Goal: Information Seeking & Learning: Learn about a topic

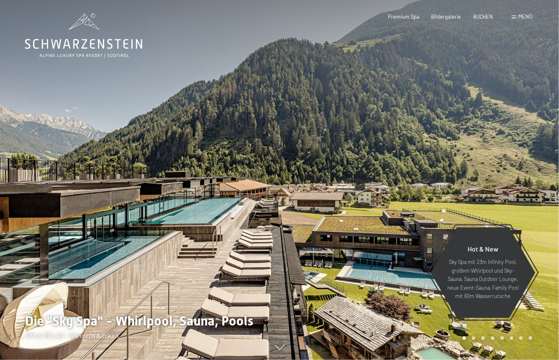
click at [518, 17] on div "Menü" at bounding box center [522, 16] width 21 height 7
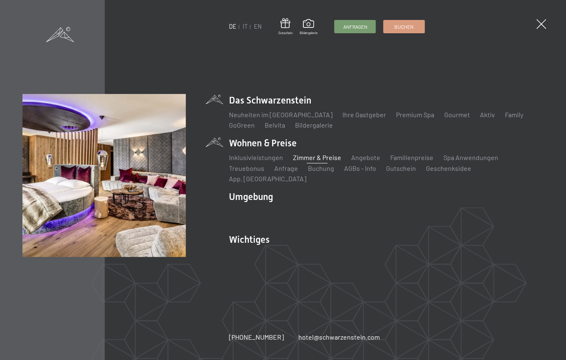
click at [303, 161] on link "Zimmer & Preise" at bounding box center [317, 157] width 48 height 8
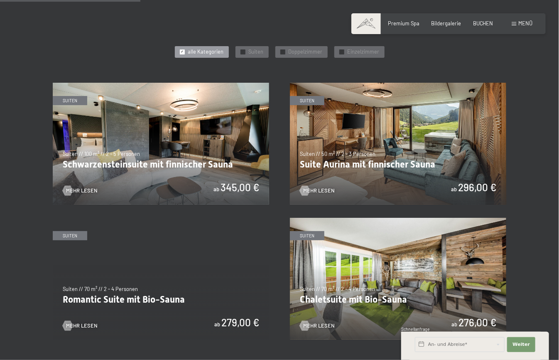
scroll to position [291, 0]
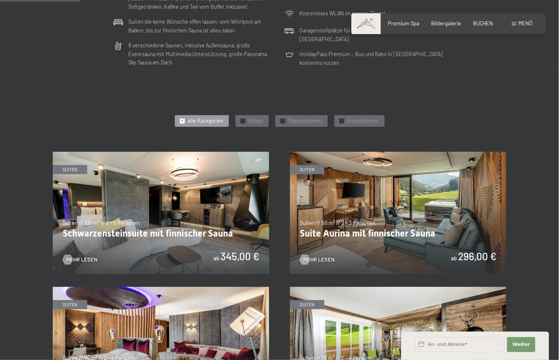
click at [194, 180] on img at bounding box center [161, 213] width 217 height 122
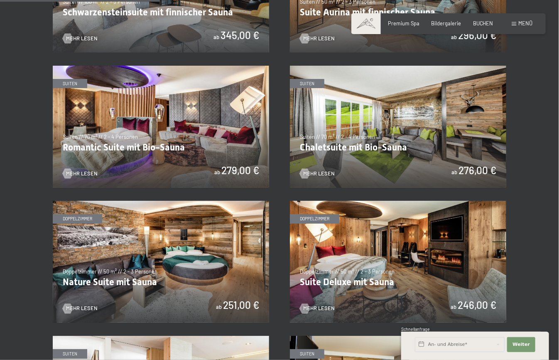
scroll to position [582, 0]
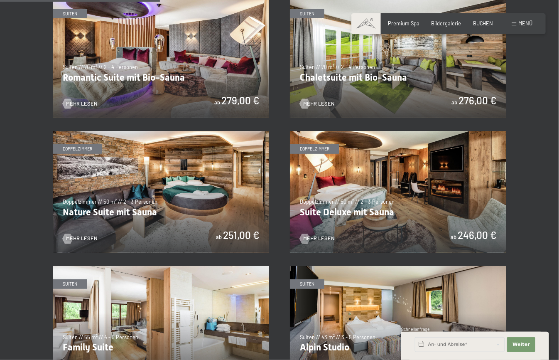
click at [404, 168] on img at bounding box center [398, 192] width 217 height 122
click at [206, 193] on img at bounding box center [161, 192] width 217 height 122
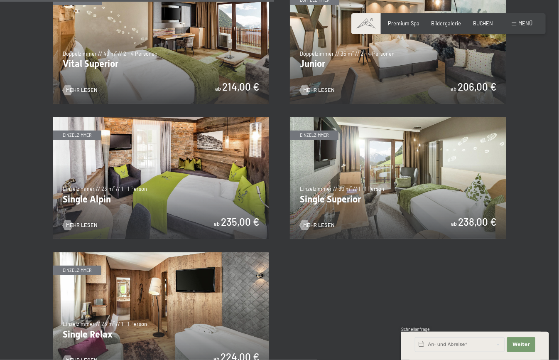
scroll to position [997, 0]
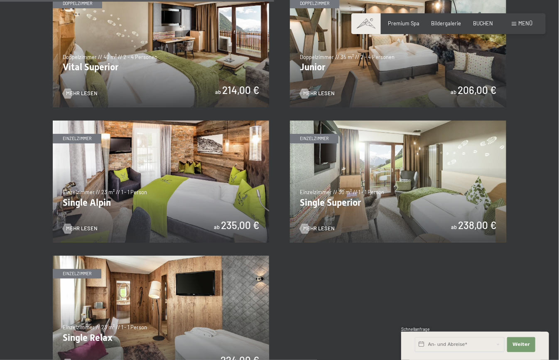
click at [419, 177] on img at bounding box center [398, 182] width 217 height 122
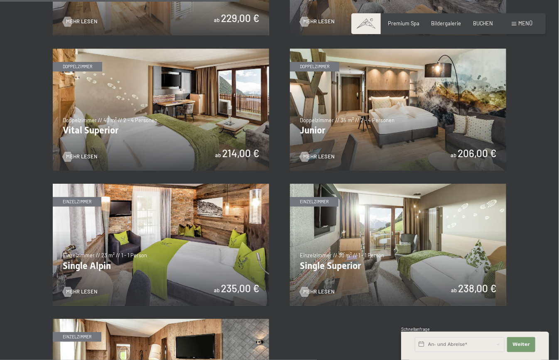
scroll to position [873, 0]
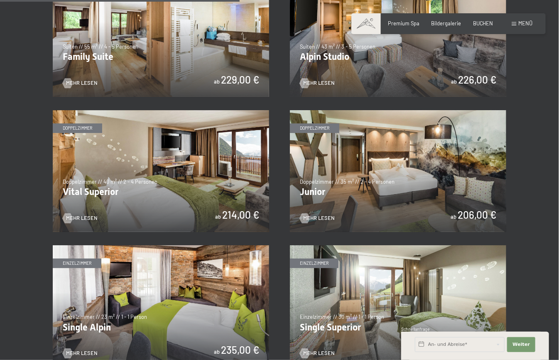
click at [202, 178] on img at bounding box center [161, 171] width 217 height 122
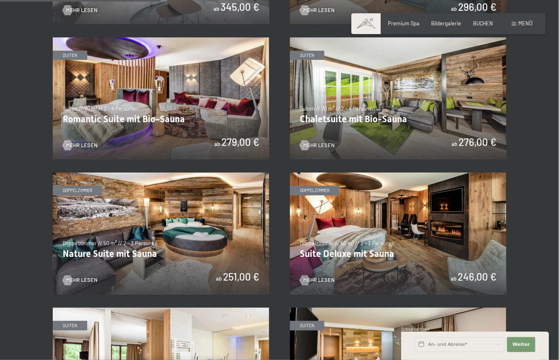
scroll to position [540, 0]
click at [371, 235] on img at bounding box center [398, 233] width 217 height 122
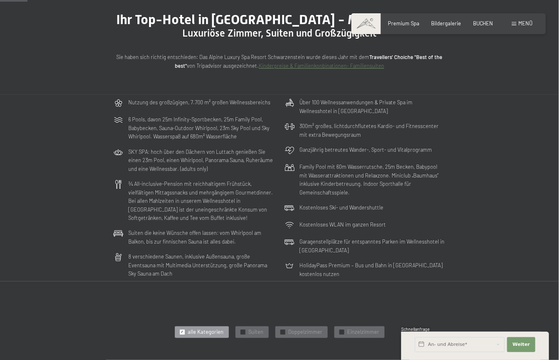
scroll to position [42, 0]
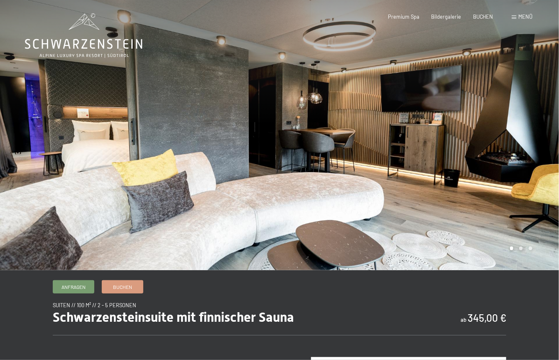
click at [463, 182] on div at bounding box center [420, 135] width 280 height 270
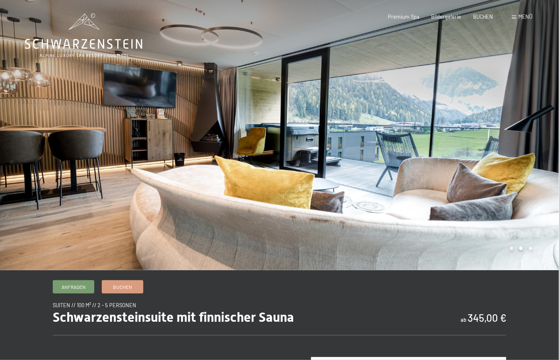
click at [477, 170] on div at bounding box center [420, 135] width 280 height 270
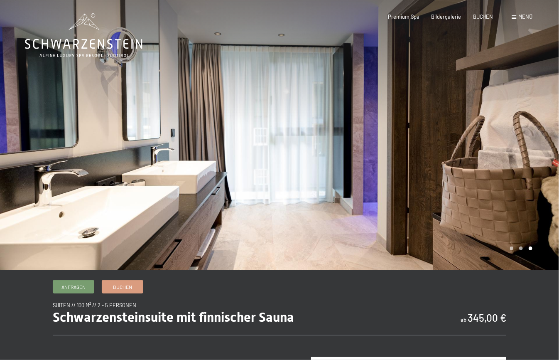
click at [477, 169] on div at bounding box center [420, 135] width 280 height 270
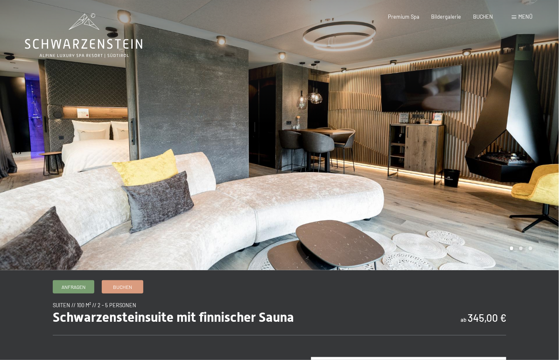
click at [446, 148] on div at bounding box center [420, 135] width 280 height 270
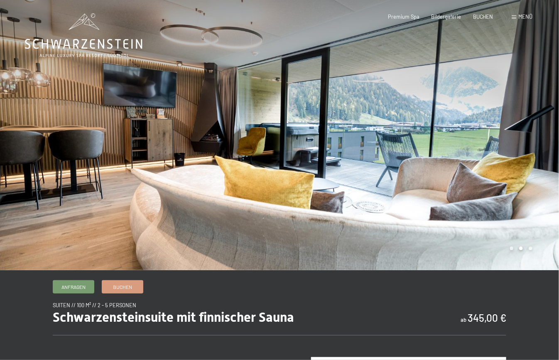
click at [446, 148] on div at bounding box center [420, 135] width 280 height 270
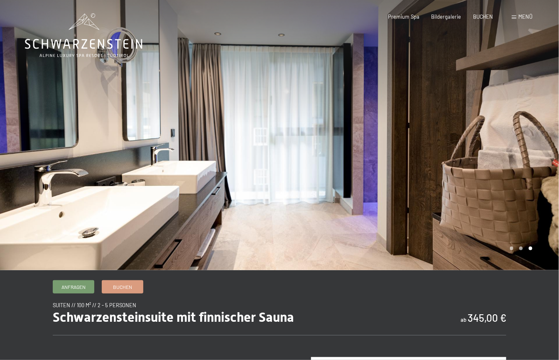
click at [446, 148] on div at bounding box center [420, 135] width 280 height 270
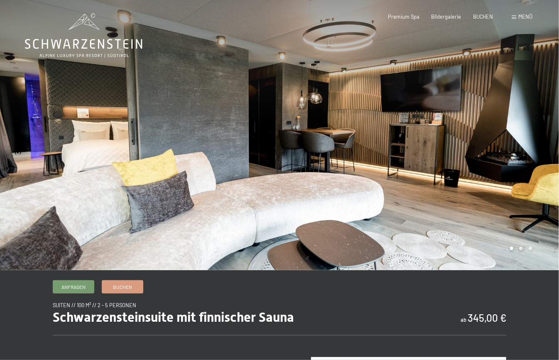
click at [446, 148] on div at bounding box center [420, 135] width 280 height 270
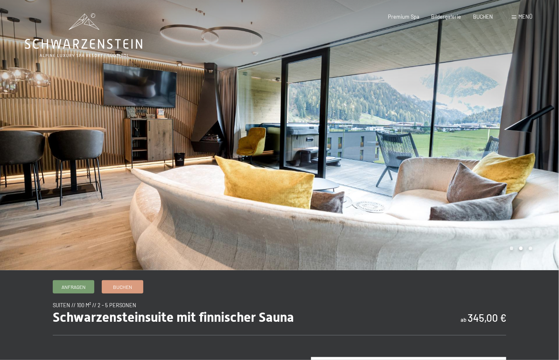
click at [446, 148] on div at bounding box center [420, 135] width 280 height 270
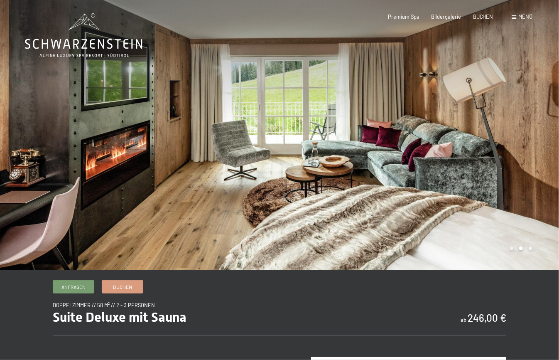
click at [433, 159] on div at bounding box center [420, 135] width 280 height 270
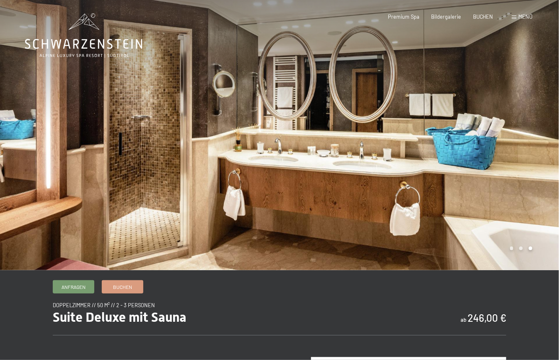
click at [429, 162] on div at bounding box center [420, 135] width 280 height 270
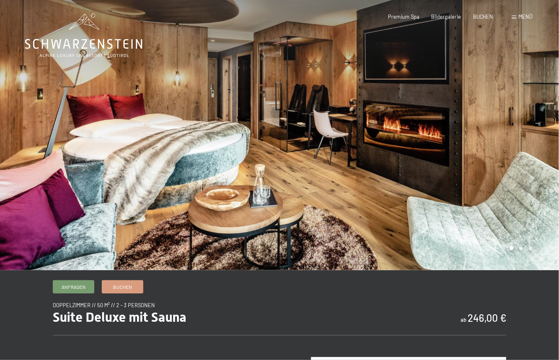
click at [424, 152] on div at bounding box center [420, 135] width 280 height 270
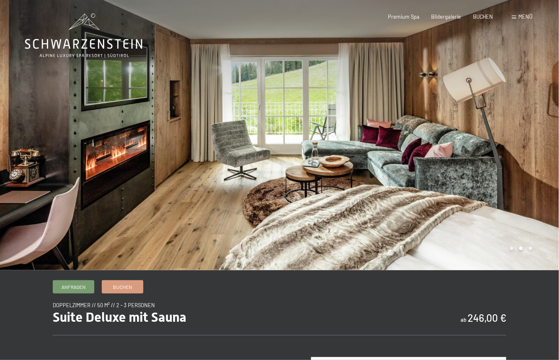
click at [424, 152] on div at bounding box center [420, 135] width 280 height 270
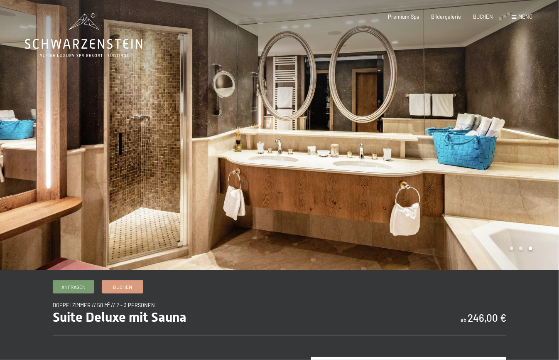
click at [423, 152] on div at bounding box center [420, 135] width 280 height 270
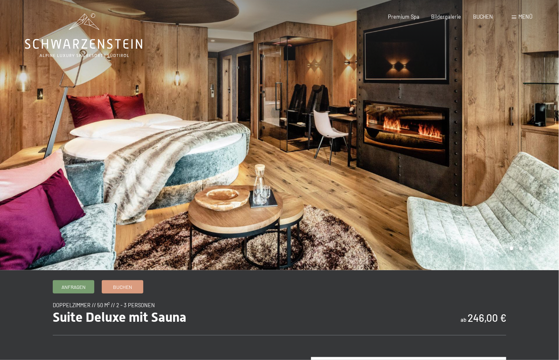
click at [419, 147] on div at bounding box center [420, 135] width 280 height 270
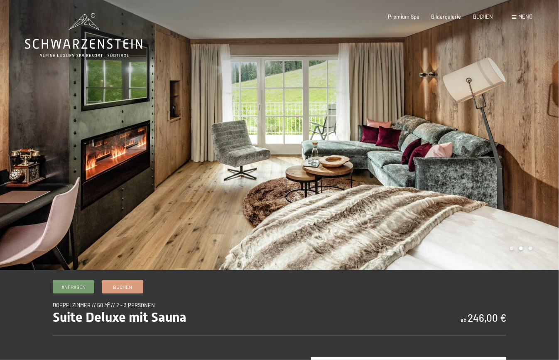
click at [419, 147] on div at bounding box center [420, 135] width 280 height 270
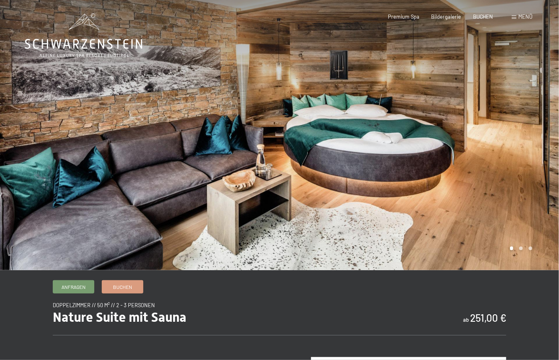
click at [484, 155] on div at bounding box center [420, 135] width 280 height 270
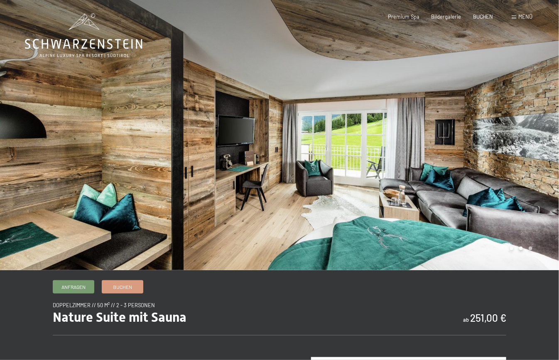
click at [484, 155] on div at bounding box center [420, 135] width 280 height 270
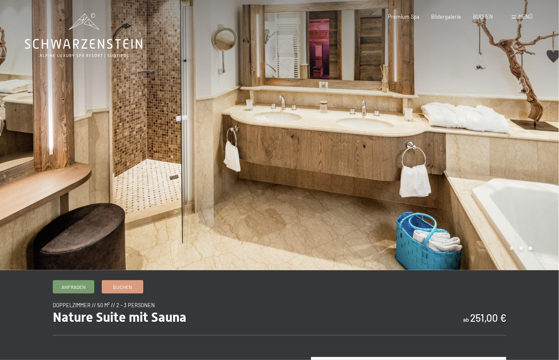
click at [484, 155] on div at bounding box center [420, 135] width 280 height 270
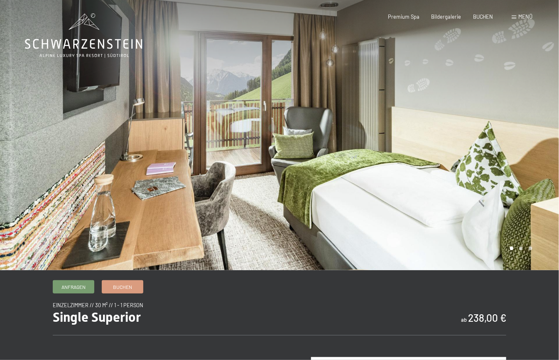
click at [489, 152] on div at bounding box center [420, 135] width 280 height 270
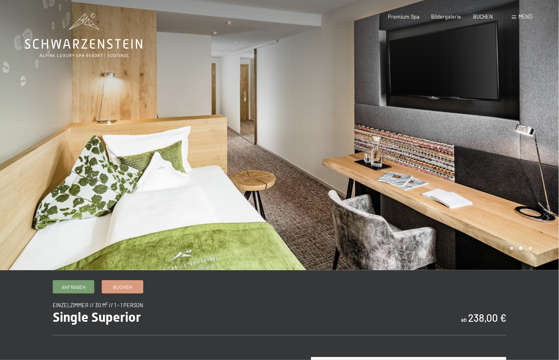
click at [489, 152] on div at bounding box center [420, 135] width 280 height 270
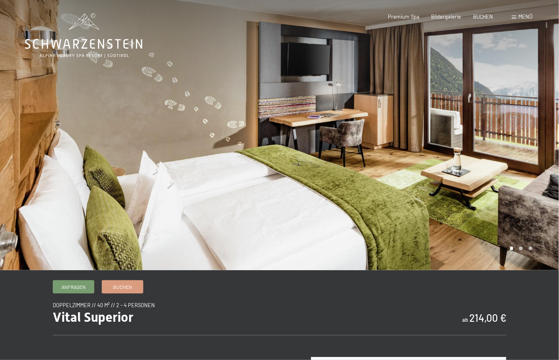
click at [480, 152] on div at bounding box center [420, 135] width 280 height 270
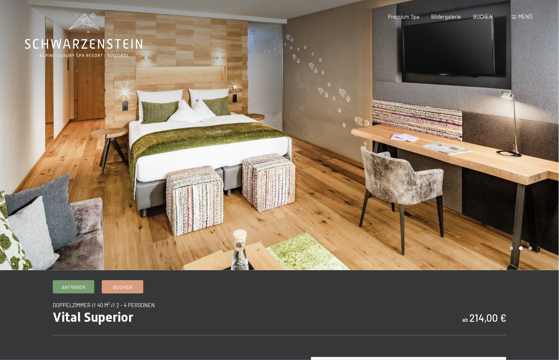
click at [480, 152] on div at bounding box center [420, 135] width 280 height 270
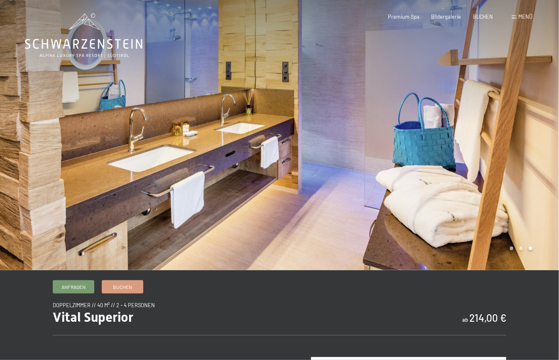
click at [83, 121] on div at bounding box center [140, 135] width 280 height 270
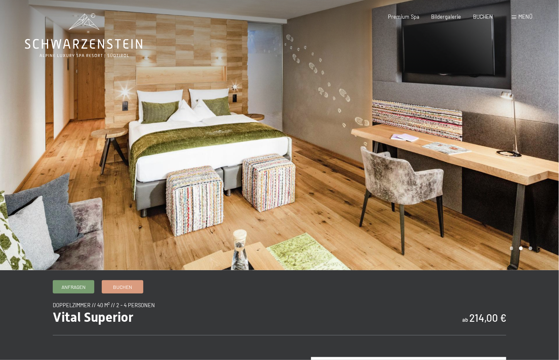
click at [83, 121] on div at bounding box center [140, 135] width 280 height 270
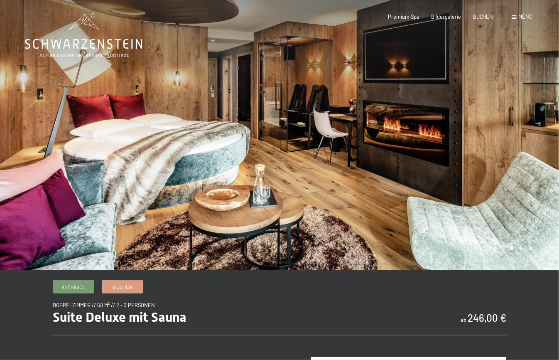
click at [529, 133] on div at bounding box center [420, 135] width 280 height 270
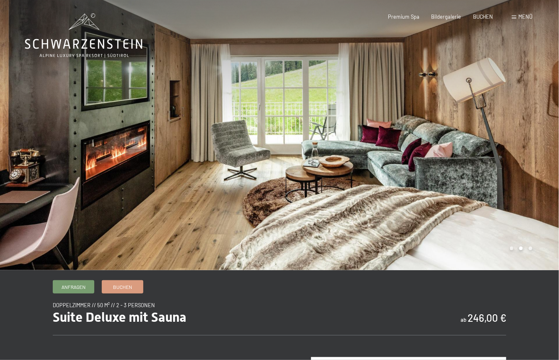
click at [529, 133] on div at bounding box center [420, 135] width 280 height 270
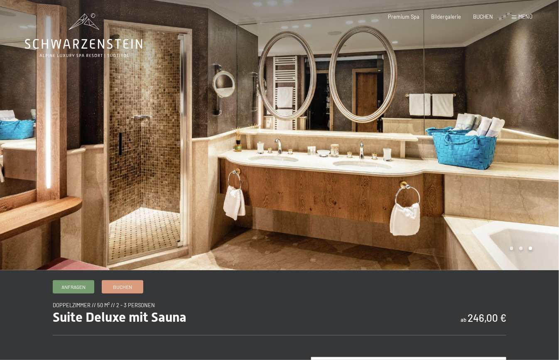
click at [529, 133] on div at bounding box center [420, 135] width 280 height 270
